Goal: Task Accomplishment & Management: Manage account settings

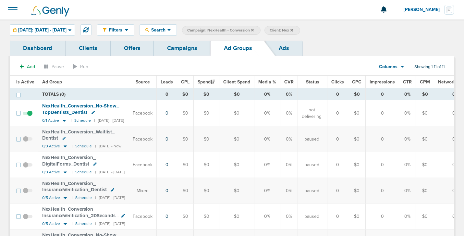
click at [183, 51] on link "Campaigns" at bounding box center [182, 48] width 57 height 15
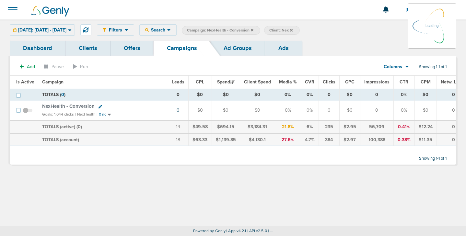
click at [254, 30] on icon at bounding box center [252, 30] width 3 height 3
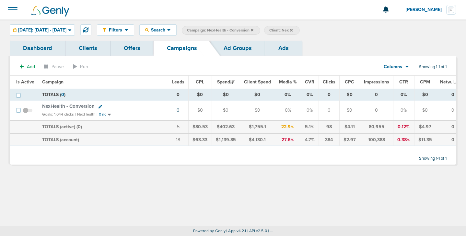
click at [254, 30] on icon at bounding box center [252, 30] width 3 height 3
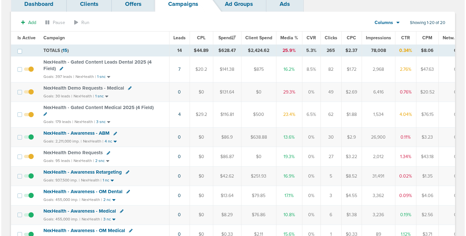
scroll to position [45, 0]
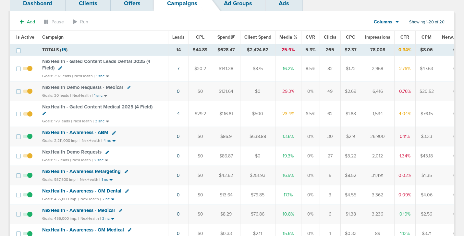
click at [107, 153] on icon at bounding box center [107, 153] width 4 height 4
select select
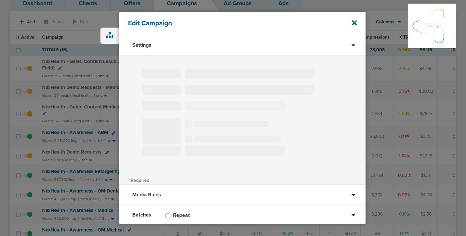
type input "NexHealth Demo Requests"
select select "Leads"
radio input "true"
select select "readWrite"
select select "1"
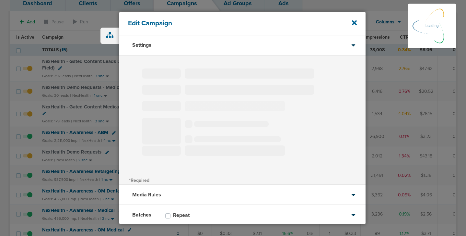
select select "1"
select select "2"
select select "3"
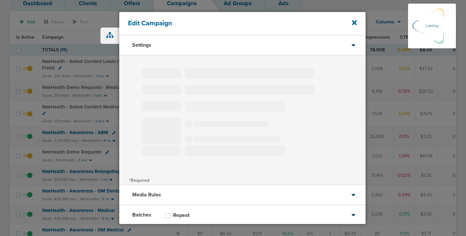
select select "4"
select select "6"
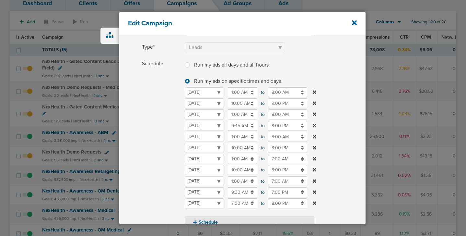
scroll to position [59, 0]
click at [355, 22] on icon at bounding box center [354, 22] width 5 height 5
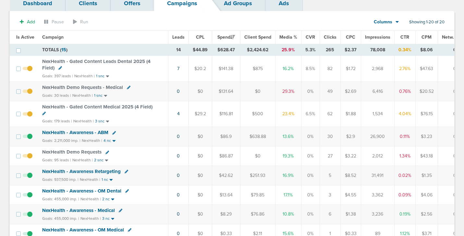
click at [42, 112] on icon at bounding box center [44, 114] width 4 height 4
select select
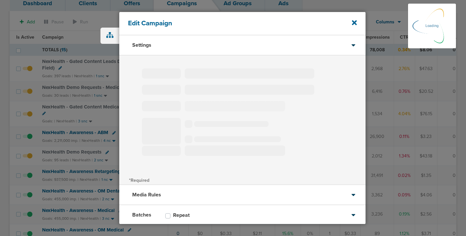
type input "NexHealth - Gated Content Medical 2025 (4 Field)"
select select "Leads"
radio input "true"
select select "readWrite"
select select "1"
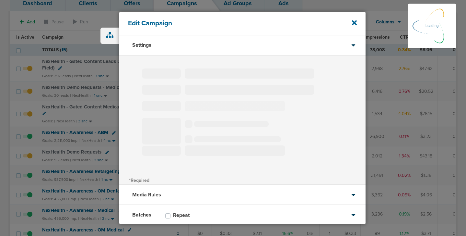
select select "1"
select select "2"
select select "3"
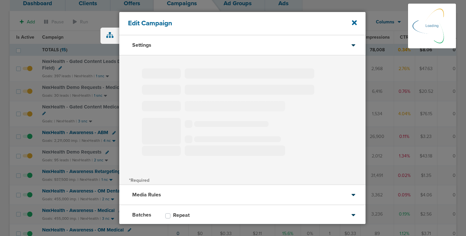
select select "4"
select select "6"
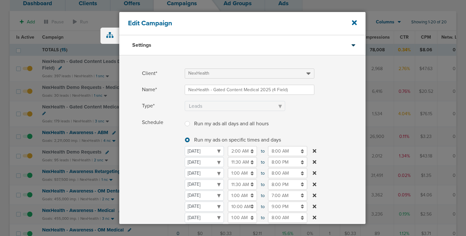
click at [237, 186] on input "11:30 AM" at bounding box center [242, 184] width 29 height 10
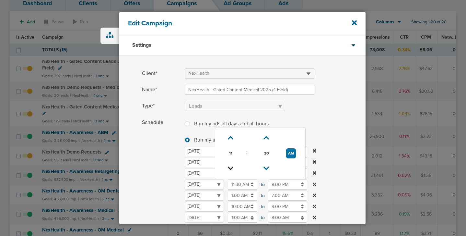
click at [228, 169] on icon at bounding box center [231, 168] width 6 height 4
type input "9:30 AM"
click at [161, 168] on span "Schedule" at bounding box center [161, 201] width 39 height 169
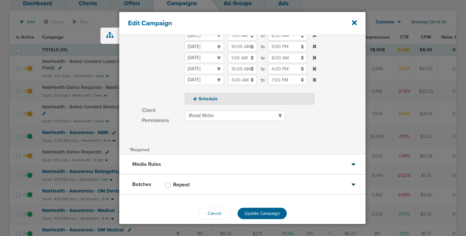
scroll to position [190, 0]
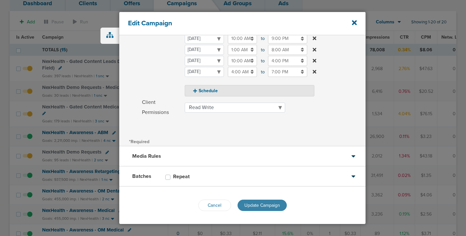
click at [270, 208] on span "Update Campaign" at bounding box center [263, 205] width 36 height 6
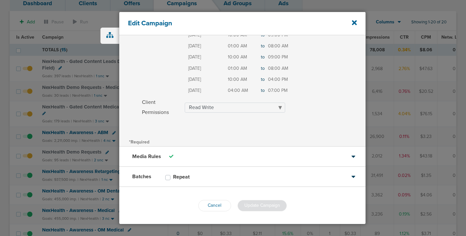
scroll to position [170, 0]
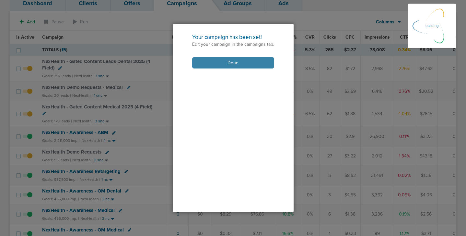
click at [226, 65] on button "Done" at bounding box center [233, 62] width 82 height 11
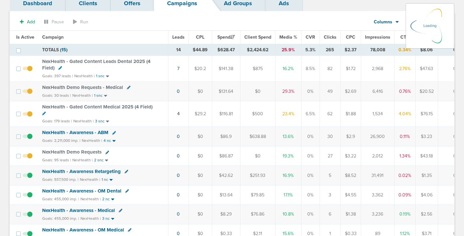
click at [59, 68] on icon at bounding box center [60, 68] width 4 height 4
select select
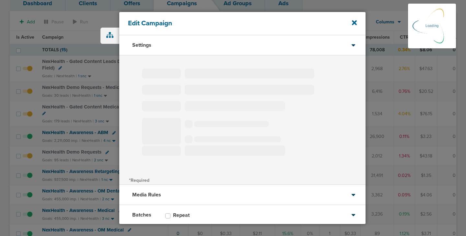
type input "NexHealth - Gated Content Leads Dental 2025 (4 Field)"
select select "Leads"
radio input "true"
select select "readWrite"
select select "1"
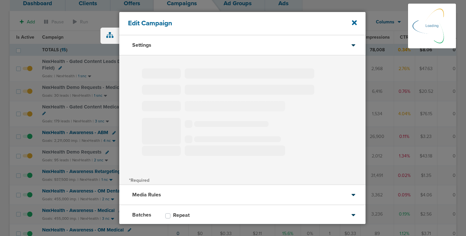
select select "1"
select select "2"
select select "3"
select select "4"
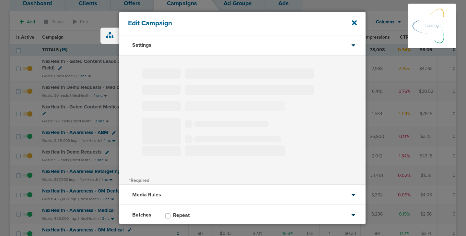
select select "6"
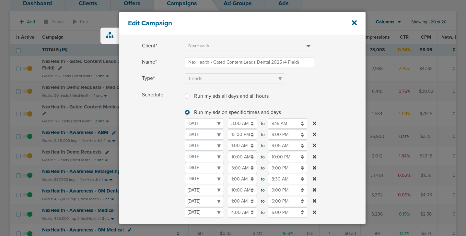
scroll to position [28, 0]
click at [240, 158] on input "10:00 AM" at bounding box center [242, 156] width 29 height 10
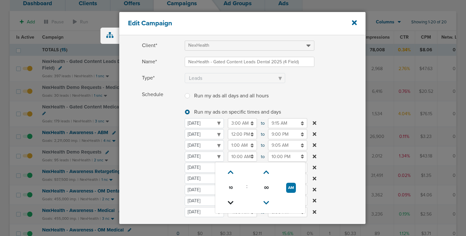
click at [232, 202] on icon at bounding box center [231, 203] width 6 height 4
click at [263, 170] on link at bounding box center [266, 172] width 11 height 10
click at [264, 171] on icon at bounding box center [267, 172] width 6 height 4
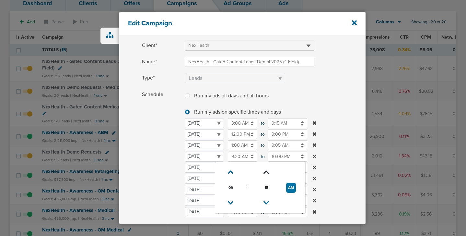
click at [264, 171] on icon at bounding box center [267, 172] width 6 height 4
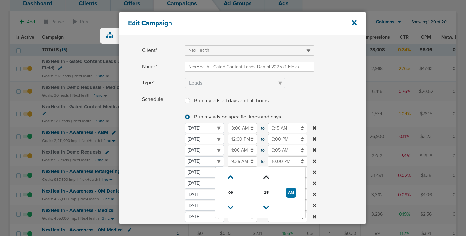
click at [264, 171] on td at bounding box center [267, 177] width 26 height 15
click at [224, 166] on select "[DATE] [DATE] [DATE] [DATE] [DATE] [DATE] [DATE]" at bounding box center [204, 161] width 39 height 10
click at [243, 161] on input "9:25 AM" at bounding box center [242, 161] width 29 height 10
click at [268, 177] on icon at bounding box center [267, 178] width 6 height 4
click at [139, 161] on div "Schedule Run my ads all days and all hours Run my ads all days and all hours Ru…" at bounding box center [242, 166] width 247 height 147
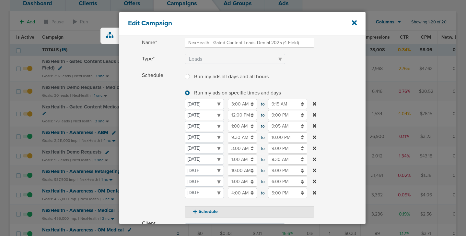
scroll to position [48, 0]
click at [238, 136] on input "9:30 AM" at bounding box center [242, 137] width 29 height 10
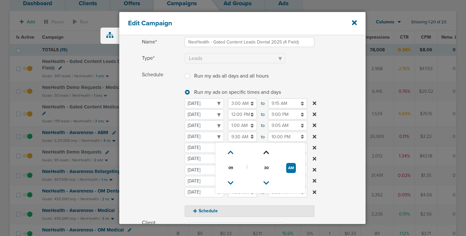
click at [264, 151] on icon at bounding box center [267, 153] width 6 height 4
type input "9:45 AM"
click at [168, 150] on span "Schedule" at bounding box center [161, 143] width 39 height 147
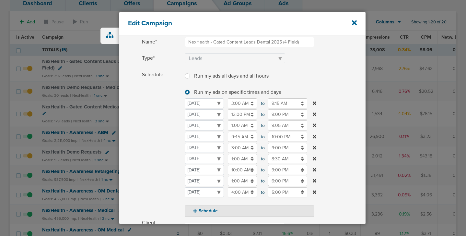
scroll to position [168, 0]
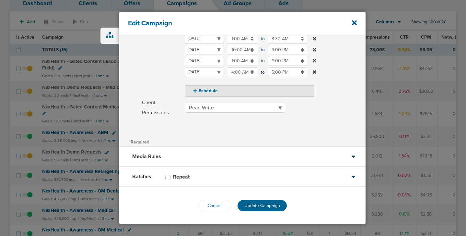
click at [261, 201] on button "Update Campaign" at bounding box center [262, 205] width 49 height 11
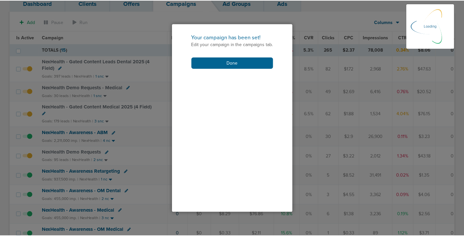
scroll to position [148, 0]
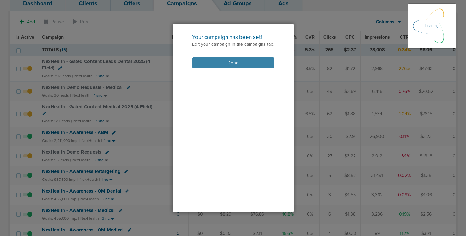
click at [230, 63] on button "Done" at bounding box center [233, 62] width 82 height 11
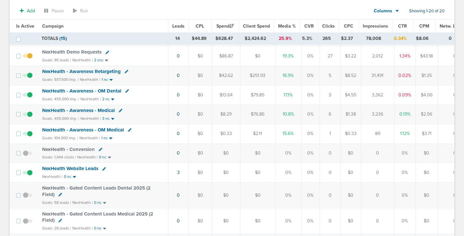
scroll to position [150, 0]
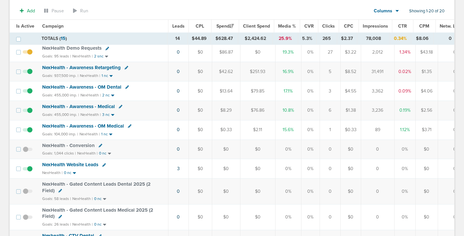
click at [24, 152] on span at bounding box center [28, 152] width 10 height 0
click at [28, 151] on input "checkbox" at bounding box center [28, 151] width 0 height 0
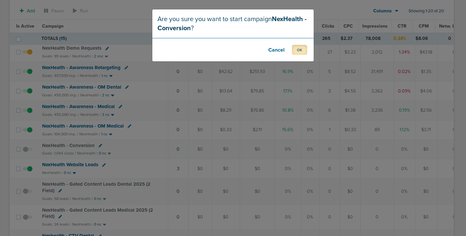
click at [302, 50] on button "OK" at bounding box center [299, 50] width 15 height 10
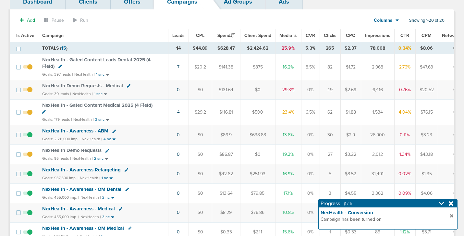
scroll to position [44, 0]
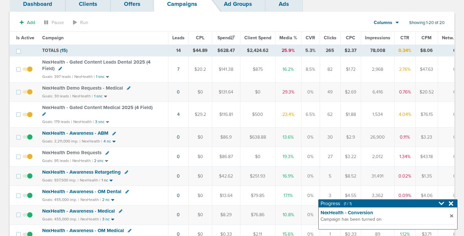
click at [80, 151] on span "NexHealth Demo Requests" at bounding box center [71, 153] width 59 height 6
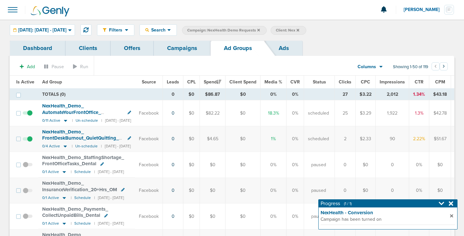
click at [177, 50] on link "Campaigns" at bounding box center [182, 48] width 57 height 15
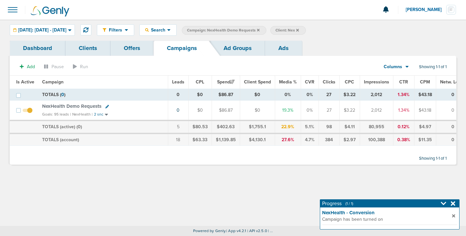
click at [260, 29] on icon at bounding box center [258, 30] width 3 height 3
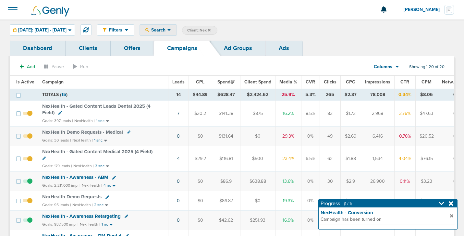
click at [175, 26] on div "Search" at bounding box center [158, 30] width 37 height 11
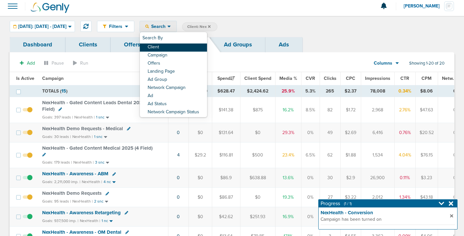
scroll to position [3, 0]
click at [172, 48] on link "Client" at bounding box center [173, 48] width 67 height 8
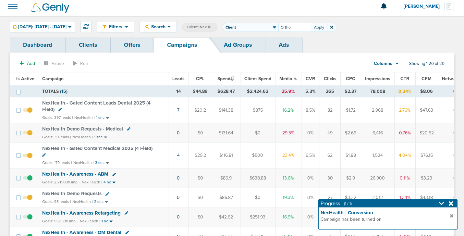
type input "Ortho"
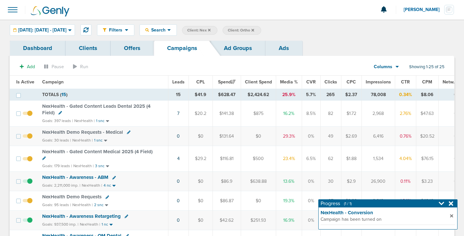
click at [211, 29] on icon at bounding box center [209, 30] width 3 height 4
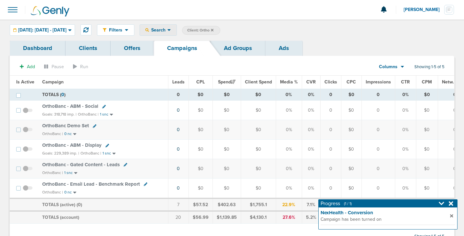
click at [167, 29] on span "Search" at bounding box center [158, 30] width 18 height 6
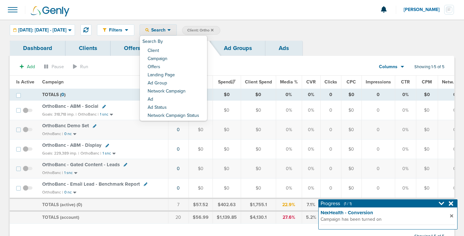
drag, startPoint x: 290, startPoint y: 21, endPoint x: 275, endPoint y: 24, distance: 14.9
click at [282, 23] on div "Filters Active Only Settings Status Active Inactive Objectives MQL SQL Traffic …" at bounding box center [232, 29] width 464 height 21
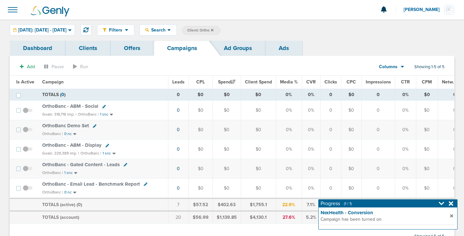
click at [220, 31] on label "Client: Ortho" at bounding box center [201, 30] width 38 height 9
click at [213, 30] on icon at bounding box center [212, 30] width 3 height 3
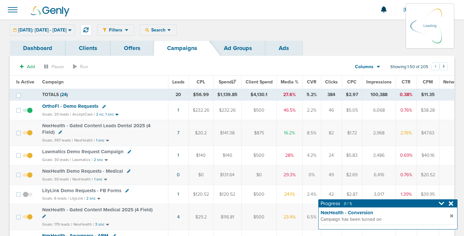
click at [182, 31] on div "Filters Active Only Settings Status Active Inactive Objectives MQL SQL Traffic …" at bounding box center [275, 29] width 357 height 11
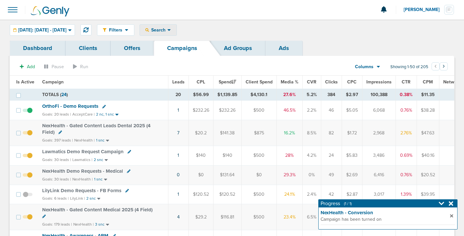
click at [167, 30] on span "Search" at bounding box center [158, 30] width 18 height 6
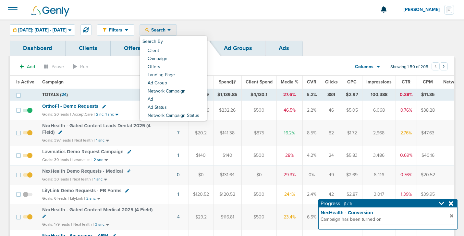
drag, startPoint x: 260, startPoint y: 7, endPoint x: 232, endPoint y: 24, distance: 32.8
click at [260, 8] on div at bounding box center [232, 9] width 464 height 19
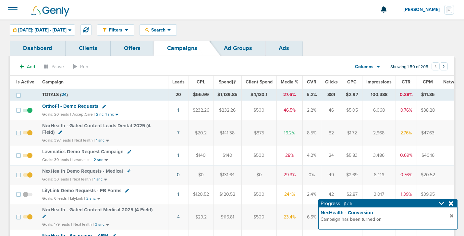
click at [75, 106] on span "OrthoFi - Demo Requests" at bounding box center [70, 106] width 56 height 6
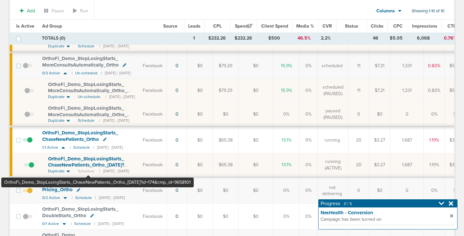
click at [88, 165] on span "OrthoFi_ Demo_ StopLosingStarts_ ChaseNewPatients_ Ortho_ [DATE]?id=174&cmp_ id…" at bounding box center [86, 165] width 76 height 18
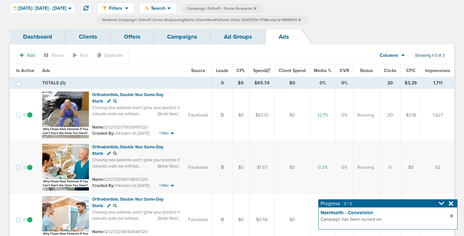
click at [225, 34] on link "Ad Groups" at bounding box center [238, 36] width 55 height 15
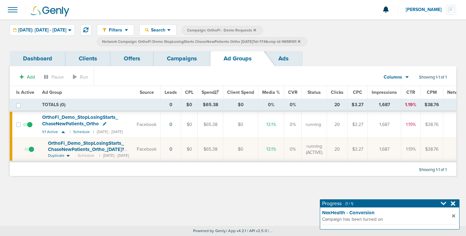
click at [182, 57] on link "Campaigns" at bounding box center [182, 58] width 57 height 15
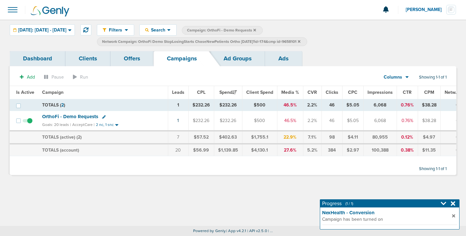
click at [308, 42] on label "Network Campaign: OrthoFi Demo StopLosingStarts ChaseNewPatients Ortho [DATE]?i…" at bounding box center [202, 41] width 211 height 9
click at [301, 41] on icon at bounding box center [299, 42] width 3 height 4
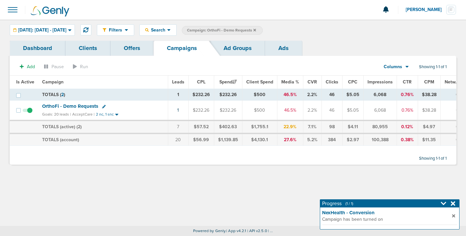
click at [57, 107] on span "OrthoFi - Demo Requests" at bounding box center [70, 106] width 56 height 6
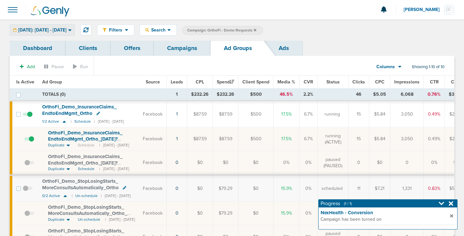
click at [54, 31] on span "[DATE]: [DATE] - [DATE]" at bounding box center [42, 30] width 48 height 5
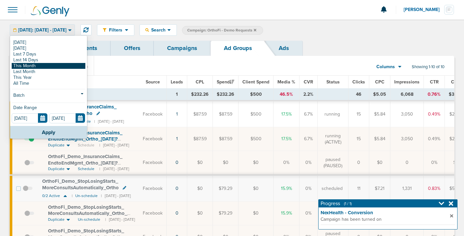
click at [47, 63] on link "This Month" at bounding box center [49, 66] width 74 height 6
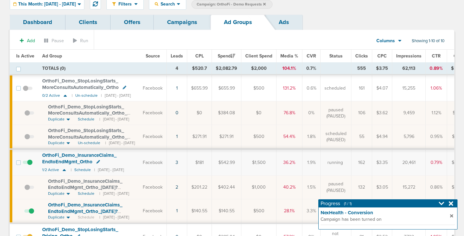
scroll to position [25, 0]
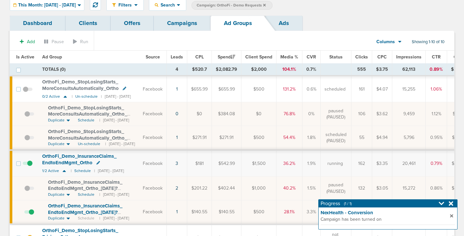
click at [170, 20] on link "Campaigns" at bounding box center [182, 23] width 57 height 15
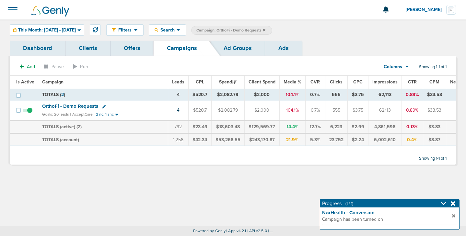
click at [266, 30] on icon at bounding box center [264, 30] width 3 height 3
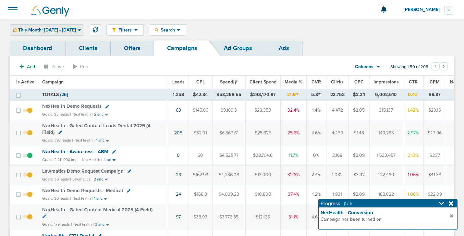
drag, startPoint x: 42, startPoint y: 31, endPoint x: 42, endPoint y: 35, distance: 3.9
click at [42, 31] on span "This Month: [DATE] - [DATE]" at bounding box center [47, 30] width 58 height 5
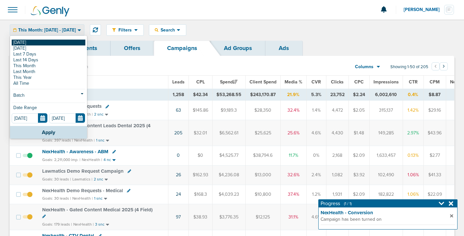
click at [41, 42] on link "[DATE]" at bounding box center [49, 43] width 74 height 6
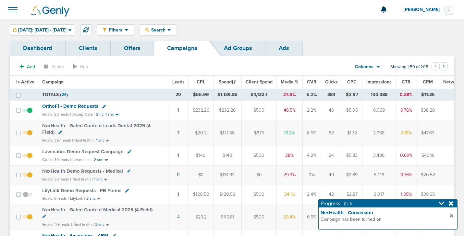
click at [89, 151] on span "Lawmatics Demo Request Campaign" at bounding box center [82, 152] width 81 height 6
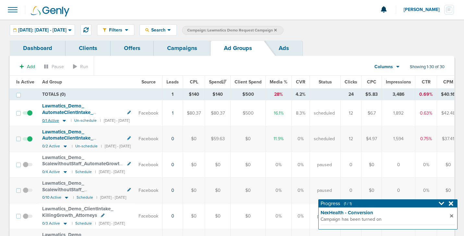
click at [65, 120] on icon at bounding box center [64, 121] width 6 height 6
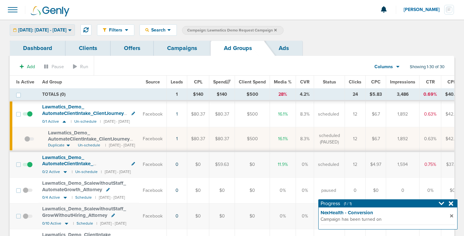
drag, startPoint x: 43, startPoint y: 30, endPoint x: 43, endPoint y: 39, distance: 8.1
click at [43, 30] on span "[DATE]: [DATE] - [DATE]" at bounding box center [42, 30] width 48 height 5
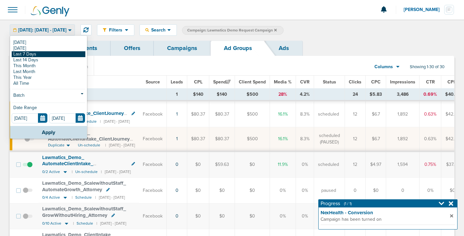
click at [37, 54] on link "Last 7 Days" at bounding box center [49, 54] width 74 height 6
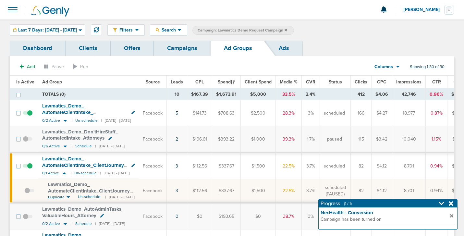
click at [54, 23] on div "Filters Active Only Settings Status Active Inactive Objectives MQL SQL Traffic …" at bounding box center [232, 29] width 464 height 21
click at [35, 30] on span "Last 7 Days: [DATE] - [DATE]" at bounding box center [47, 30] width 59 height 5
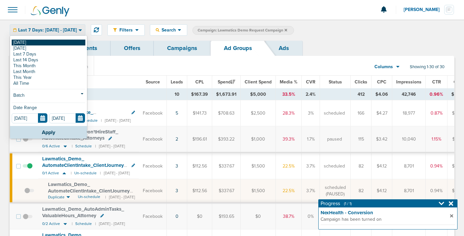
click at [31, 44] on link "[DATE]" at bounding box center [49, 43] width 74 height 6
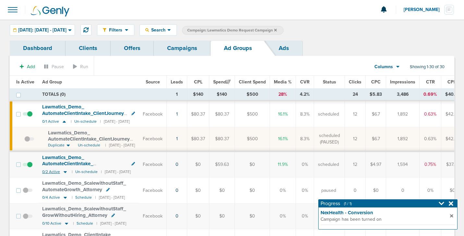
click at [64, 171] on icon at bounding box center [65, 172] width 6 height 6
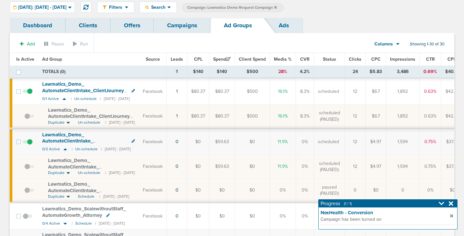
scroll to position [36, 0]
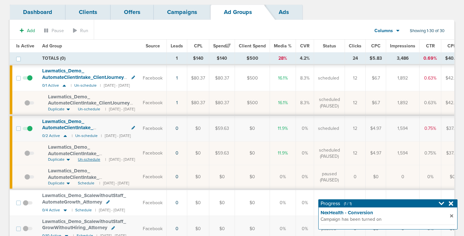
click at [83, 161] on span "Un-schedule" at bounding box center [89, 160] width 22 height 6
click at [80, 158] on span "Schedule" at bounding box center [86, 160] width 17 height 6
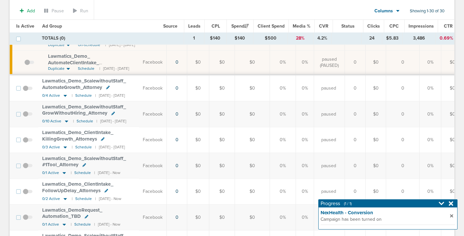
scroll to position [152, 0]
click at [64, 94] on icon at bounding box center [65, 95] width 6 height 6
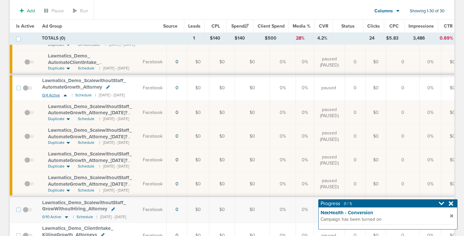
click at [64, 94] on icon at bounding box center [65, 95] width 6 height 6
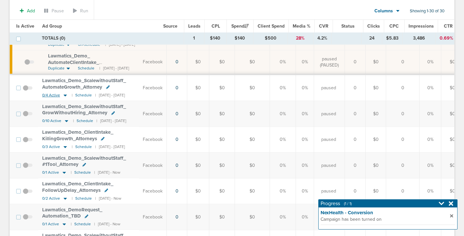
scroll to position [0, 0]
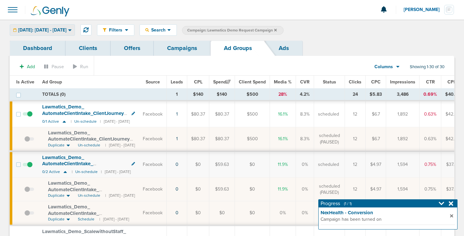
drag, startPoint x: 39, startPoint y: 32, endPoint x: 38, endPoint y: 36, distance: 3.9
click at [39, 32] on span "[DATE]: [DATE] - [DATE]" at bounding box center [42, 30] width 48 height 5
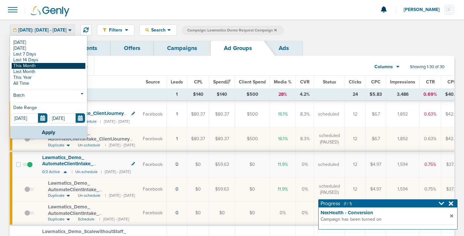
click at [30, 65] on link "This Month" at bounding box center [49, 66] width 74 height 6
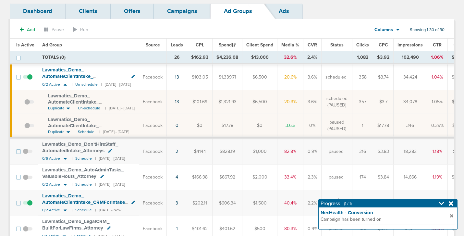
scroll to position [38, 0]
click at [64, 209] on icon at bounding box center [65, 210] width 3 height 2
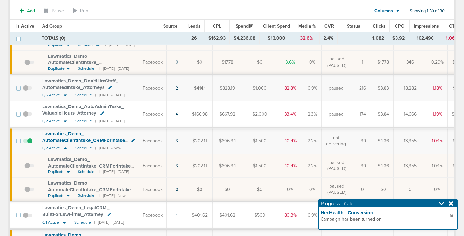
scroll to position [102, 0]
click at [64, 150] on icon at bounding box center [65, 149] width 6 height 6
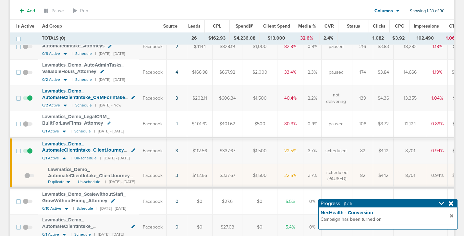
scroll to position [153, 0]
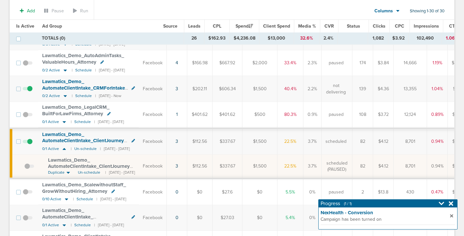
click at [66, 165] on span "Lawmatics_ Demo_ AutomateClientIntake_ ClientJourney_ Attorney_ [DATE]?id=189&c…" at bounding box center [90, 169] width 84 height 25
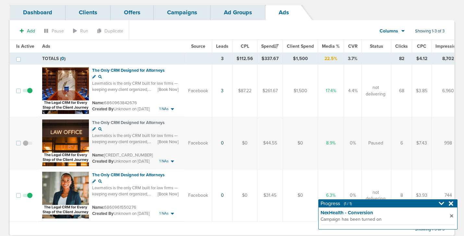
scroll to position [46, 0]
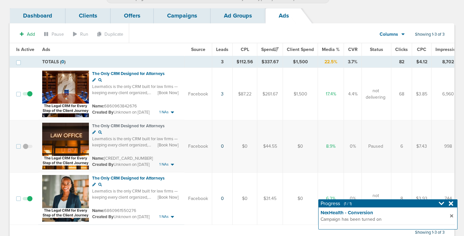
click at [30, 195] on td at bounding box center [29, 198] width 18 height 53
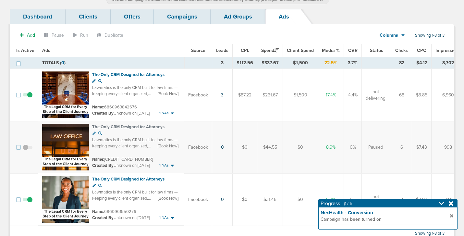
click at [28, 195] on td at bounding box center [29, 199] width 18 height 53
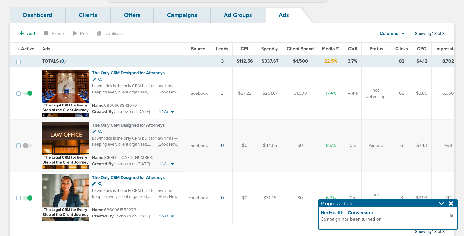
scroll to position [44, 0]
click at [28, 201] on span at bounding box center [28, 201] width 10 height 0
click at [28, 199] on input "checkbox" at bounding box center [28, 199] width 0 height 0
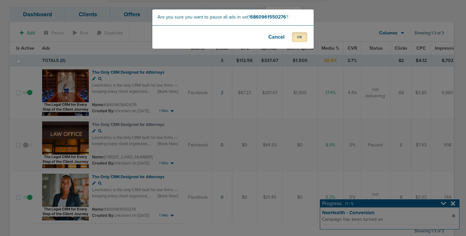
click at [298, 40] on button "OK" at bounding box center [299, 37] width 15 height 10
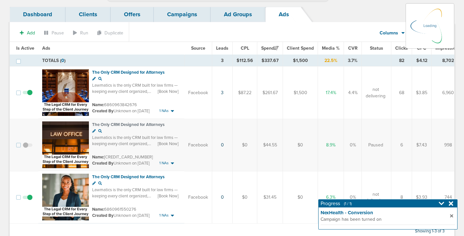
scroll to position [0, 0]
